Goal: Obtain resource: Obtain resource

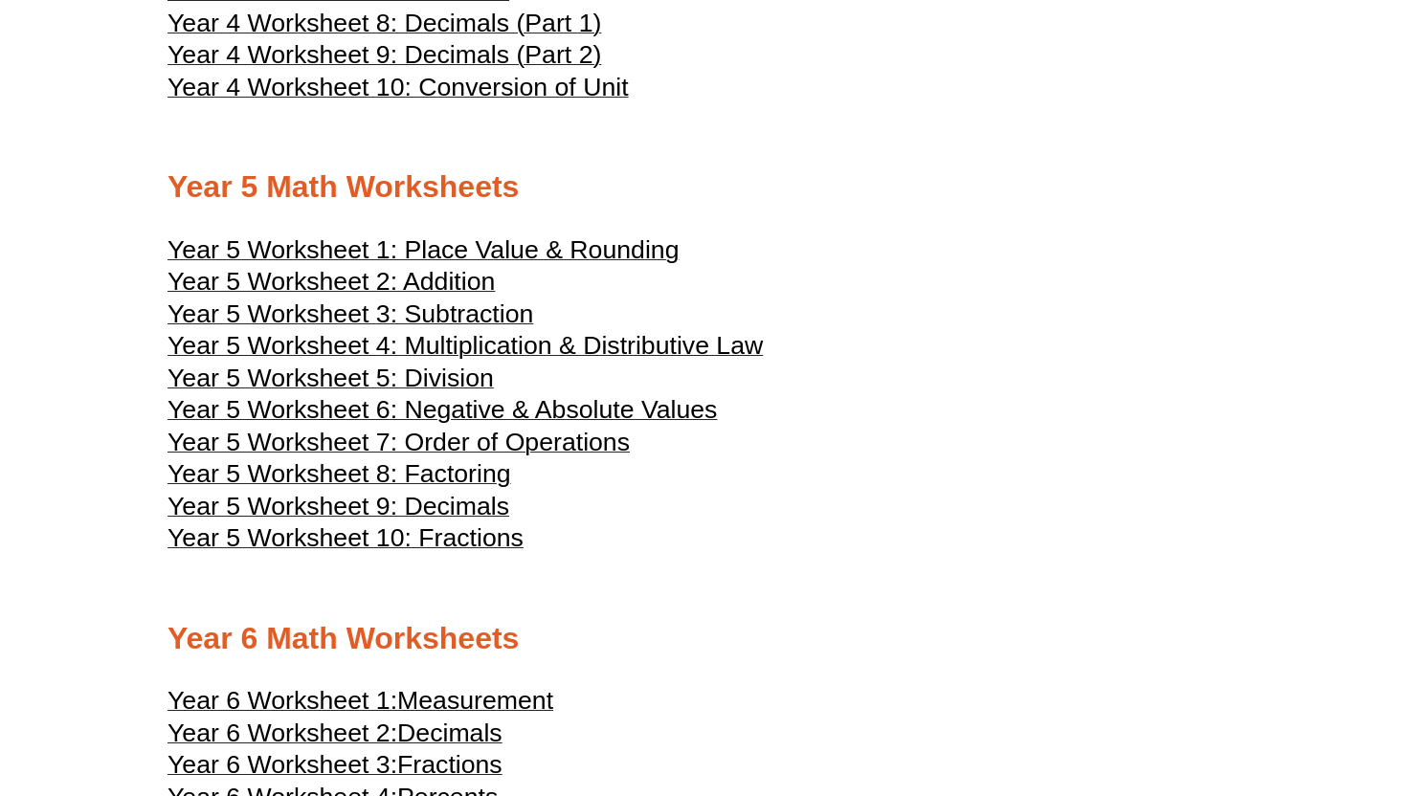
scroll to position [2747, 0]
click at [408, 297] on span "Year 5 Worksheet 2: Addition" at bounding box center [330, 282] width 327 height 29
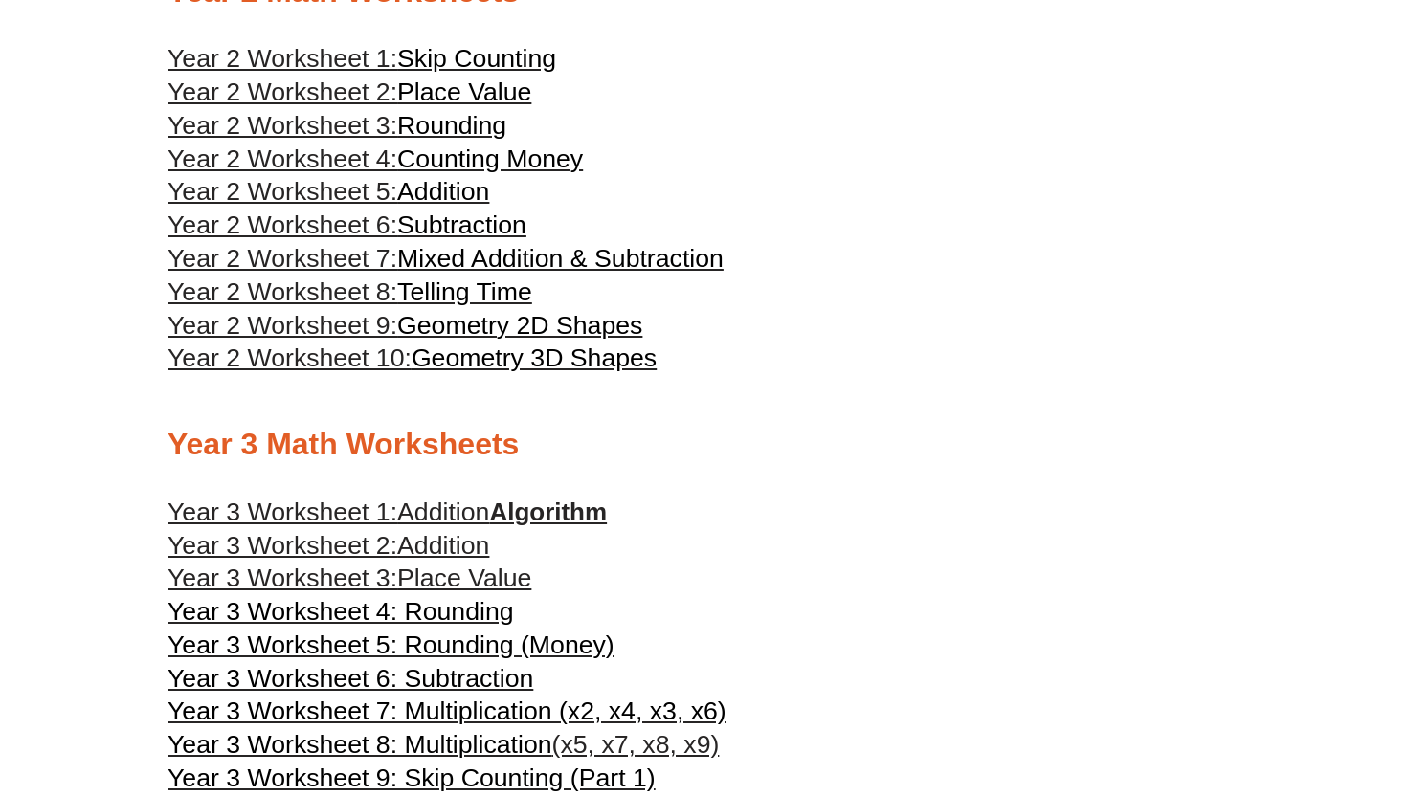
scroll to position [1573, 0]
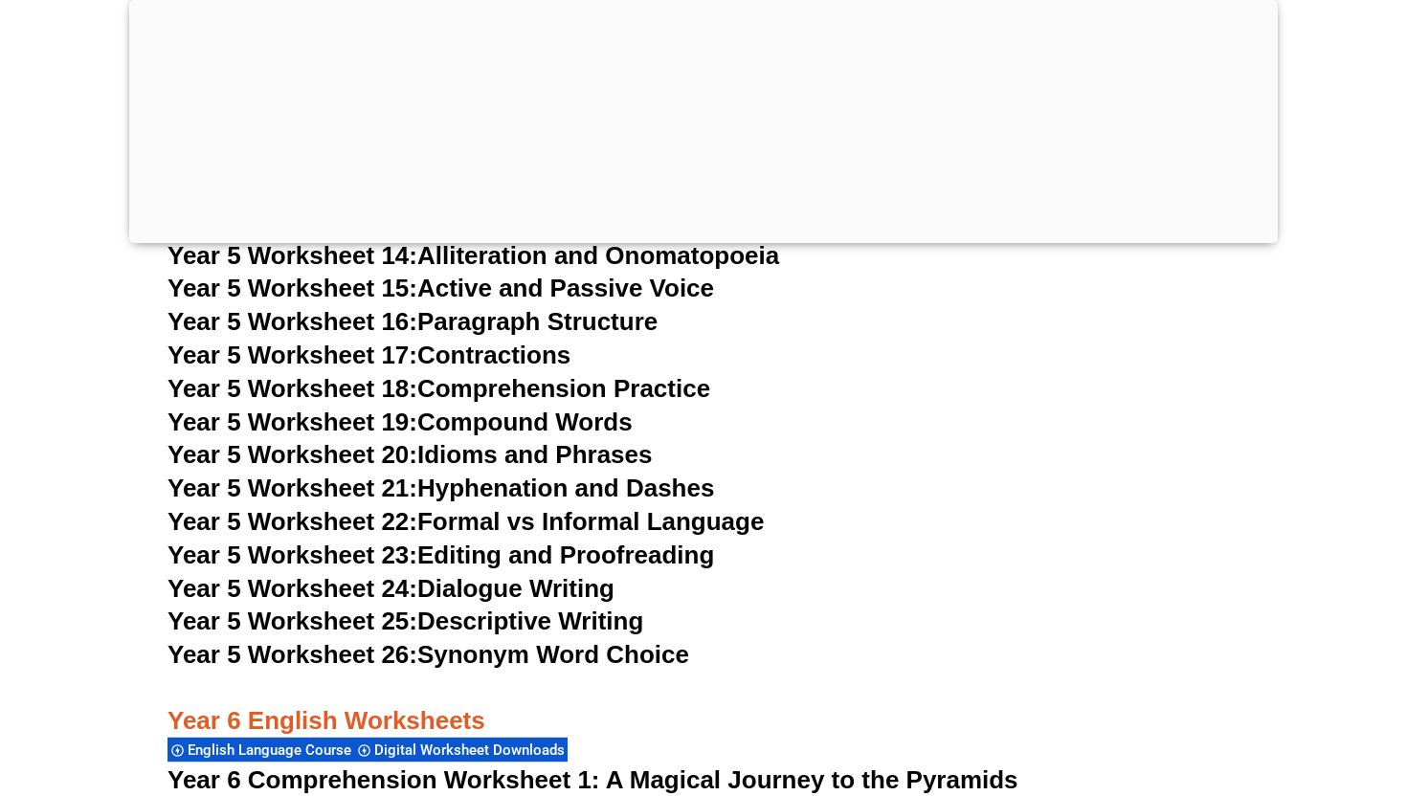
scroll to position [10277, 0]
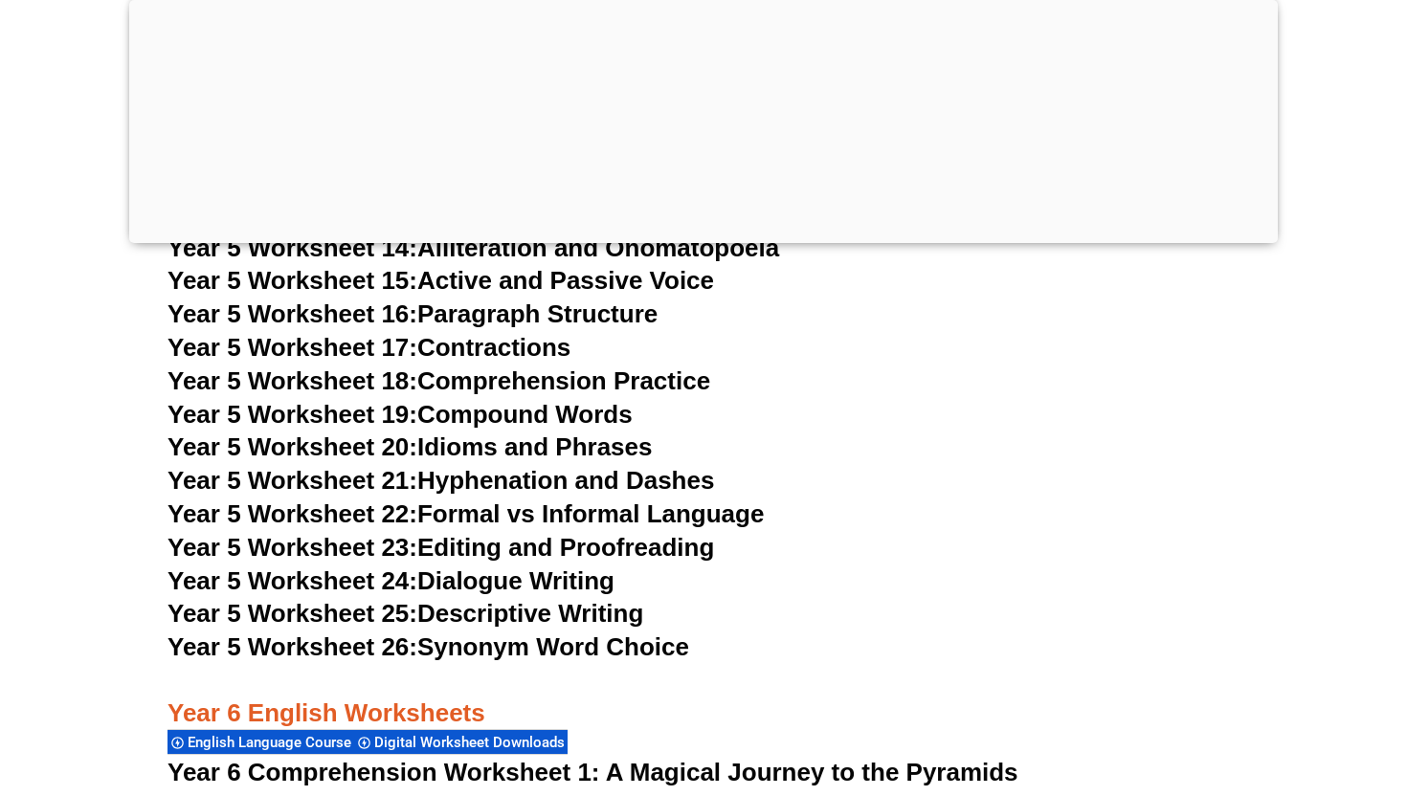
click at [505, 639] on link "Year 5 Worksheet 26: Synonym Word Choice" at bounding box center [428, 647] width 522 height 29
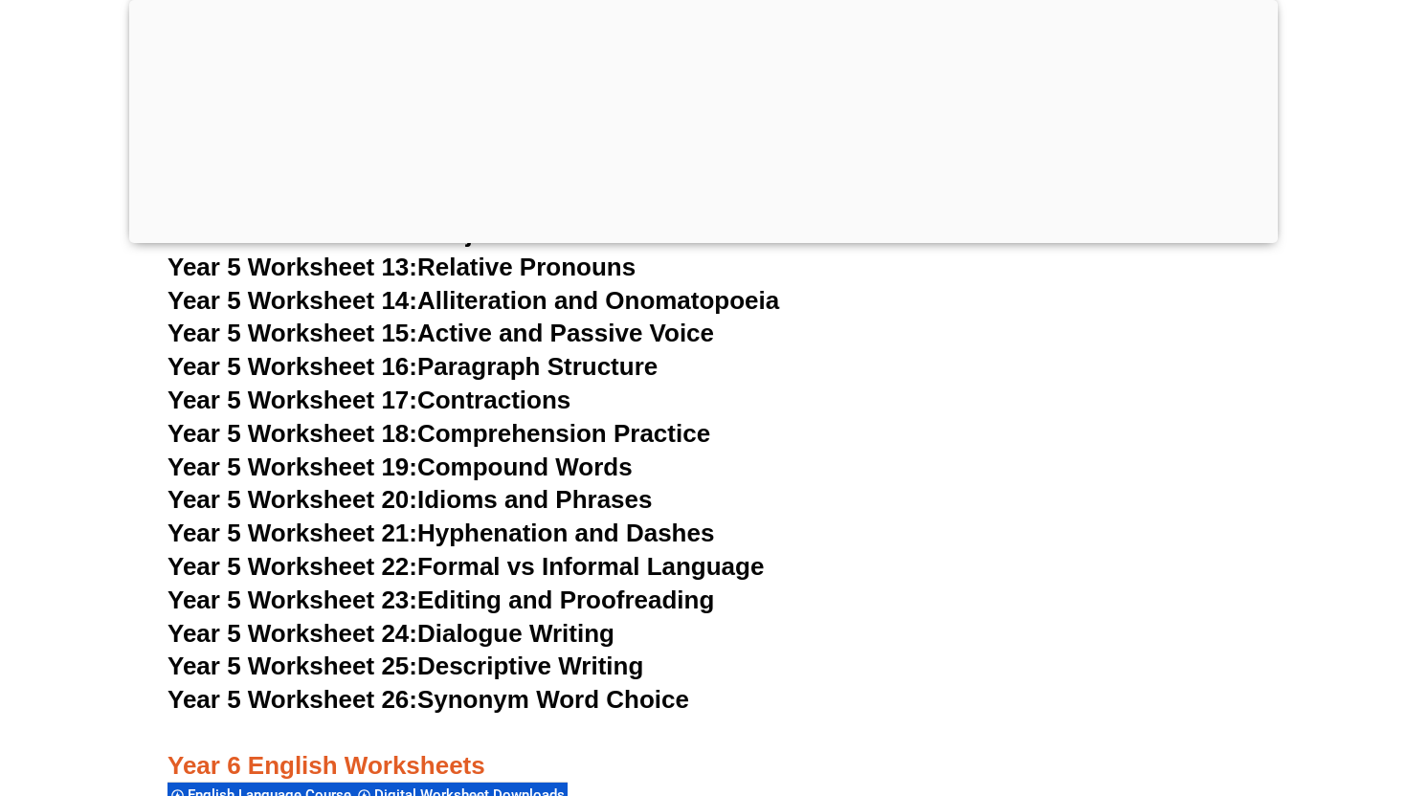
scroll to position [10194, 0]
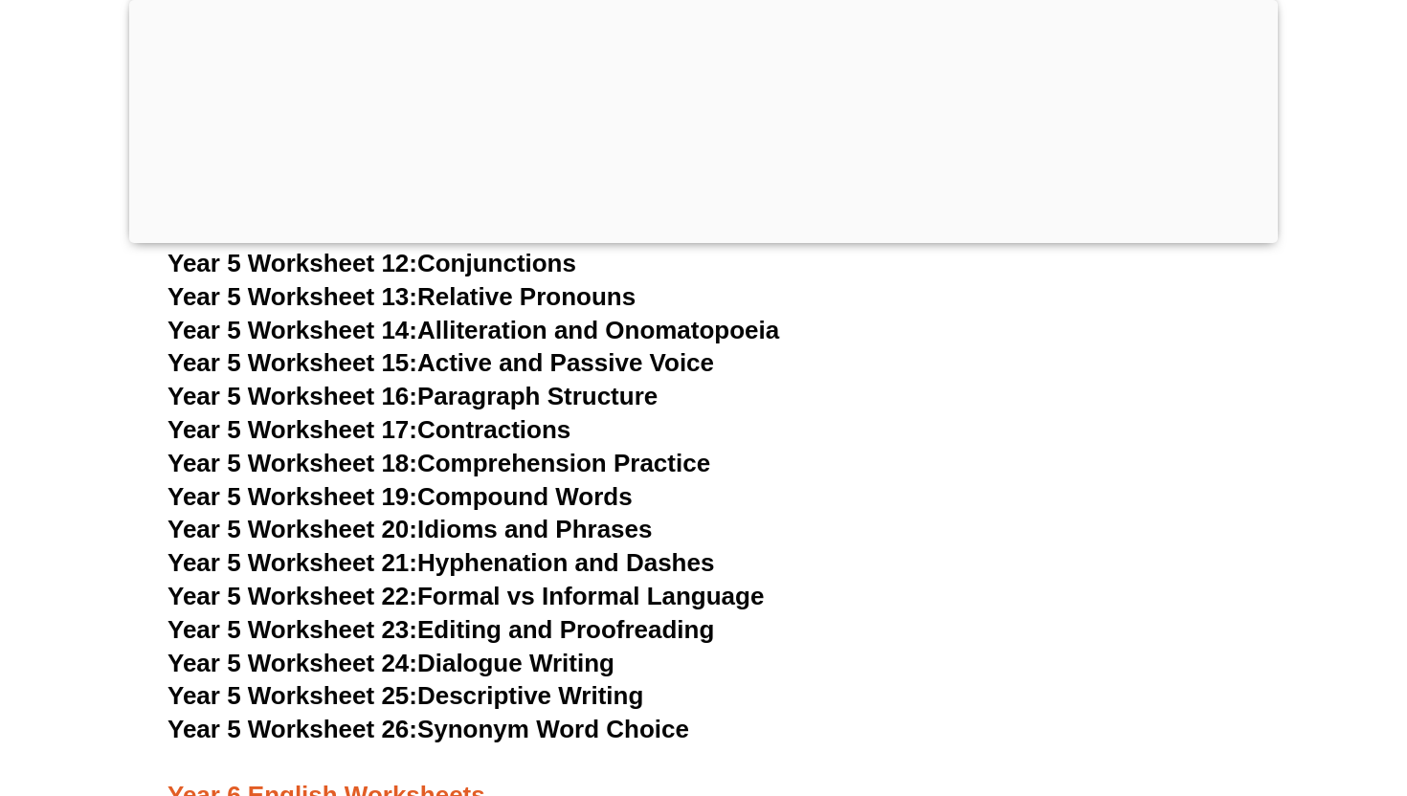
click at [509, 262] on link "Year 5 Worksheet 12: Conjunctions" at bounding box center [371, 263] width 409 height 29
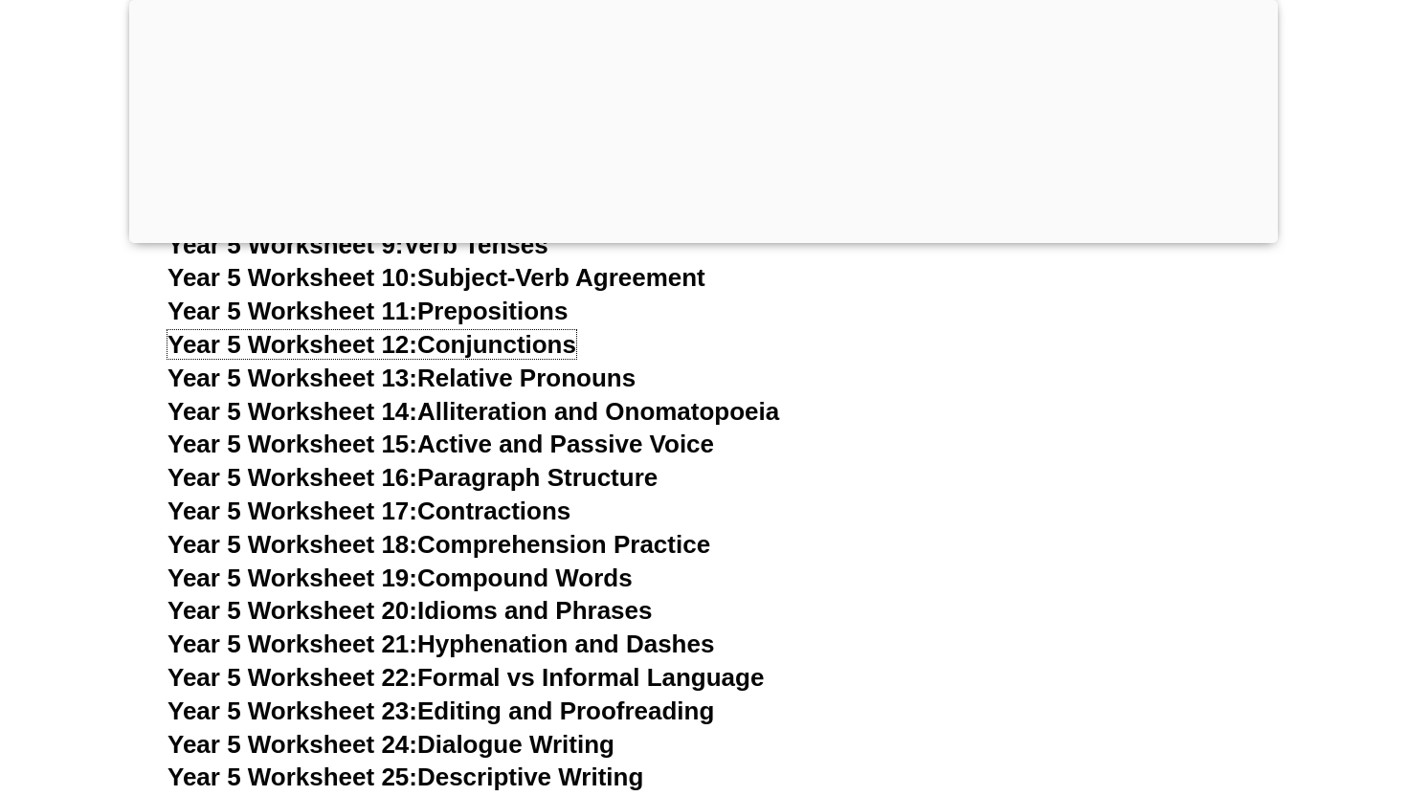
scroll to position [10106, 0]
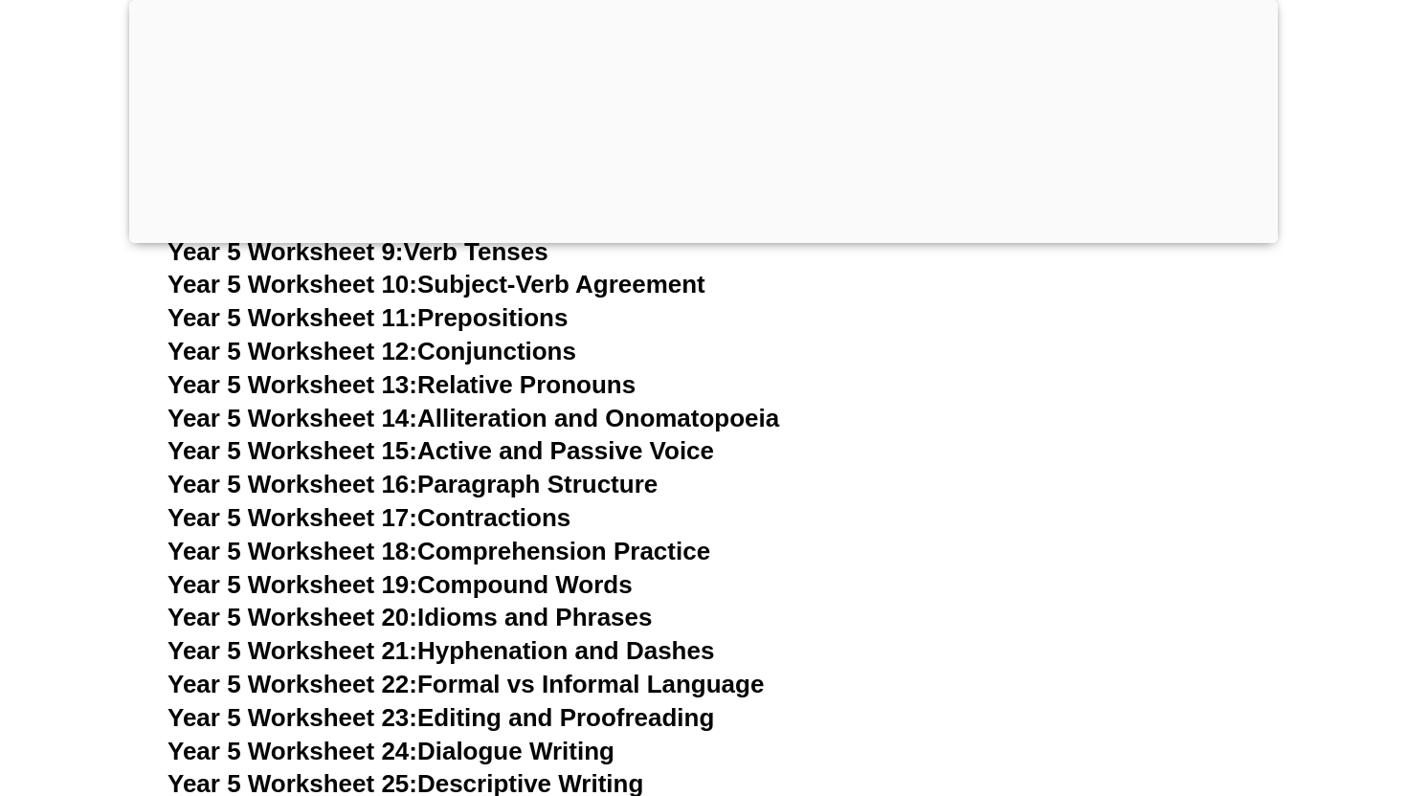
click at [456, 456] on link "Year 5 Worksheet 15: Active and Passive Voice" at bounding box center [440, 450] width 546 height 29
